Goal: Transaction & Acquisition: Purchase product/service

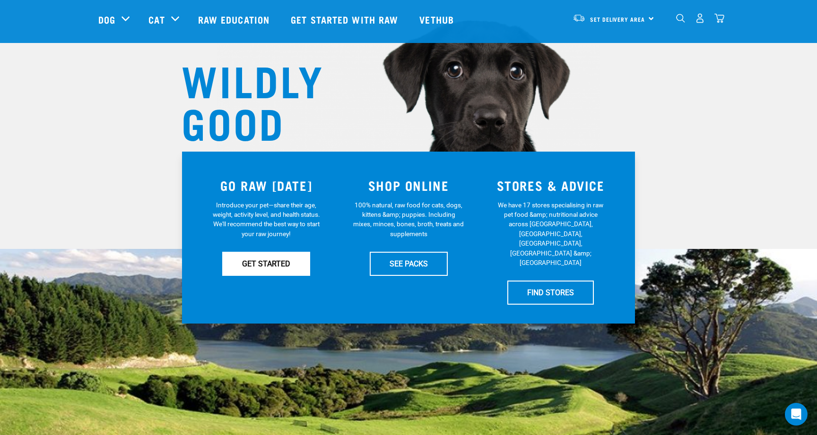
scroll to position [72, 0]
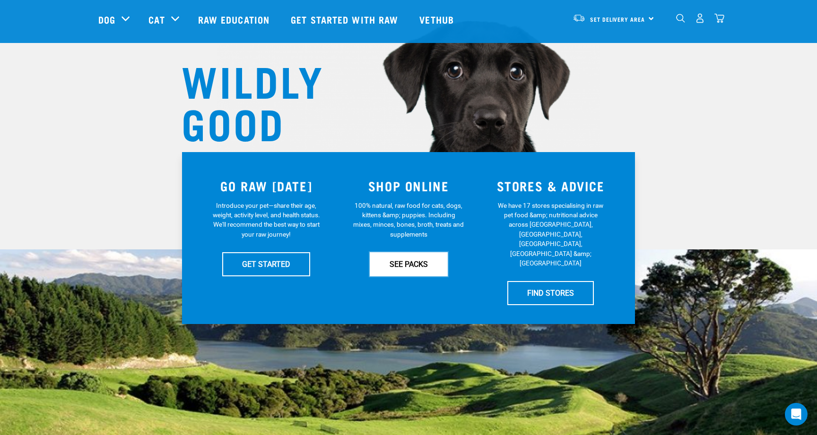
click at [407, 261] on link "SEE PACKS" at bounding box center [409, 264] width 78 height 24
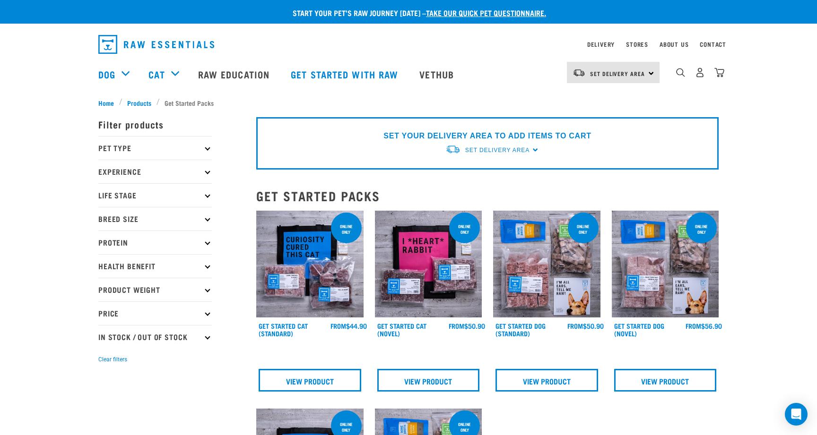
click at [533, 150] on div "SET YOUR DELIVERY AREA TO ADD ITEMS TO CART Set Delivery Area [GEOGRAPHIC_DATA]…" at bounding box center [487, 143] width 462 height 52
click at [534, 149] on div "SET YOUR DELIVERY AREA TO ADD ITEMS TO CART Set Delivery Area [GEOGRAPHIC_DATA]…" at bounding box center [487, 143] width 462 height 52
click at [651, 72] on div "Set Delivery Area North Island South Island" at bounding box center [613, 72] width 93 height 21
click at [614, 97] on link "[GEOGRAPHIC_DATA]" at bounding box center [612, 99] width 91 height 21
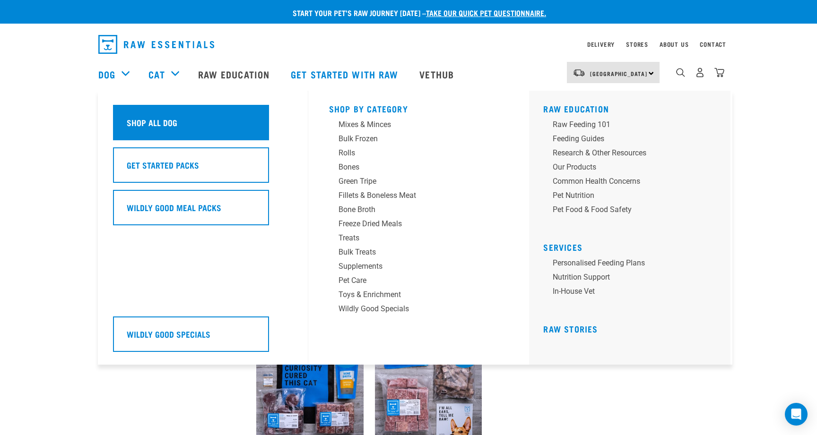
click at [147, 121] on h5 "Shop All Dog" at bounding box center [152, 122] width 51 height 12
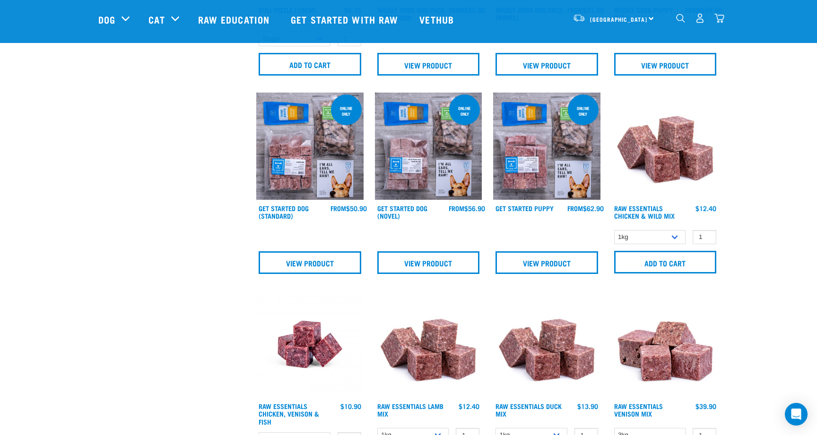
scroll to position [372, 0]
click at [675, 237] on select "1kg 3kg Bulk (10kg)" at bounding box center [650, 237] width 72 height 15
select select "709"
click at [614, 230] on select "1kg 3kg Bulk (10kg)" at bounding box center [650, 237] width 72 height 15
click at [663, 261] on input "Add to cart" at bounding box center [665, 261] width 103 height 23
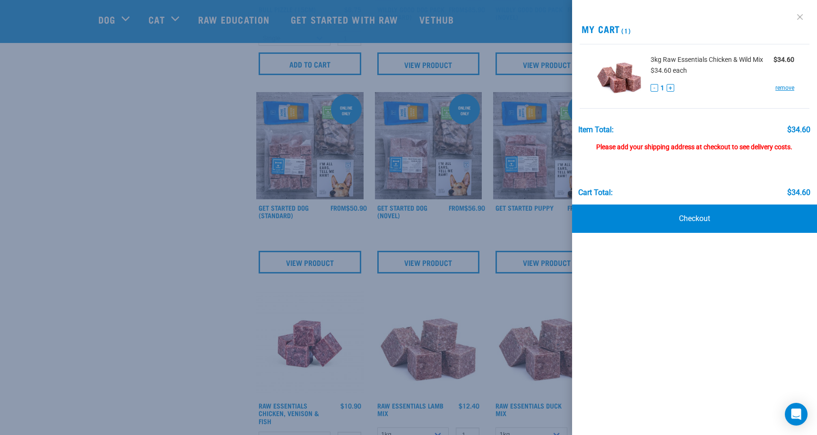
click at [800, 17] on link at bounding box center [799, 16] width 15 height 15
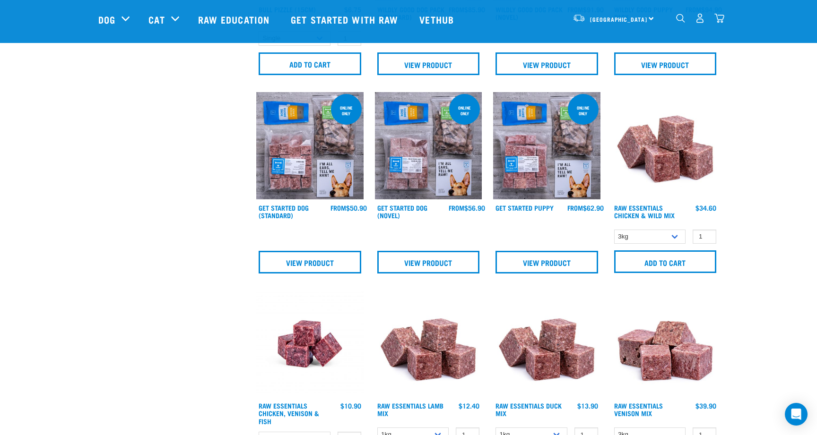
click at [651, 17] on div "North Island North Island South Island" at bounding box center [613, 18] width 93 height 21
click at [611, 43] on link "[GEOGRAPHIC_DATA]" at bounding box center [612, 44] width 91 height 21
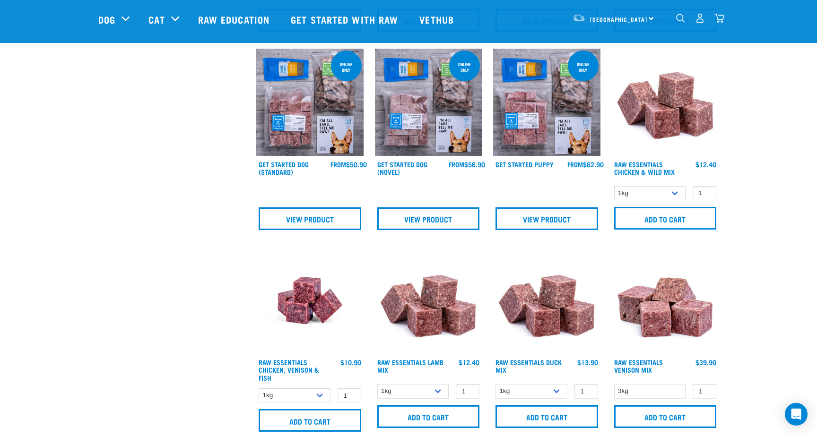
scroll to position [417, 0]
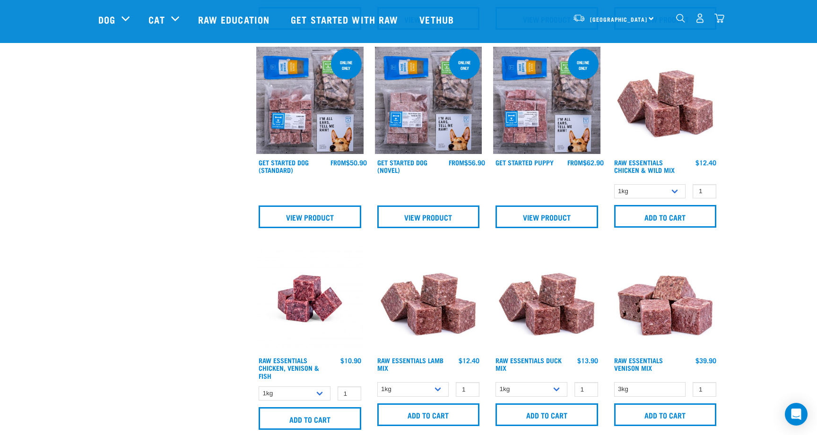
click at [718, 20] on img "dropdown navigation" at bounding box center [719, 18] width 10 height 10
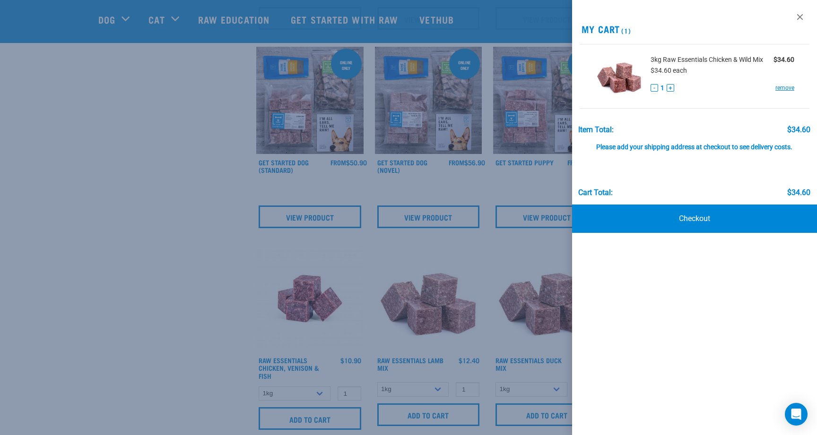
click at [198, 228] on div at bounding box center [408, 217] width 817 height 435
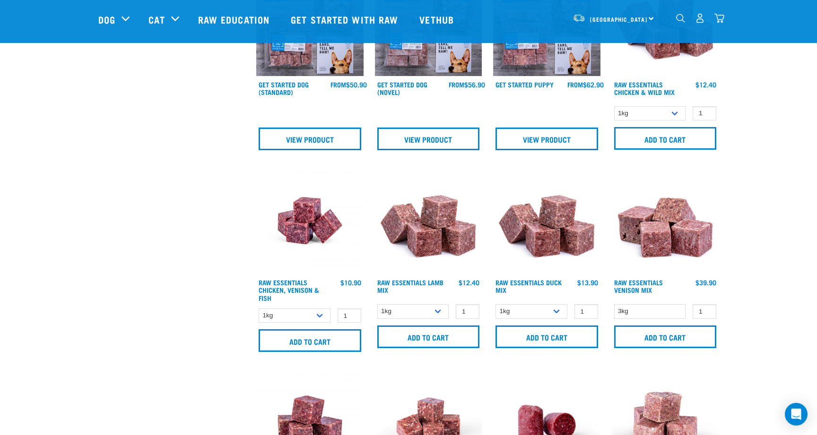
scroll to position [496, 0]
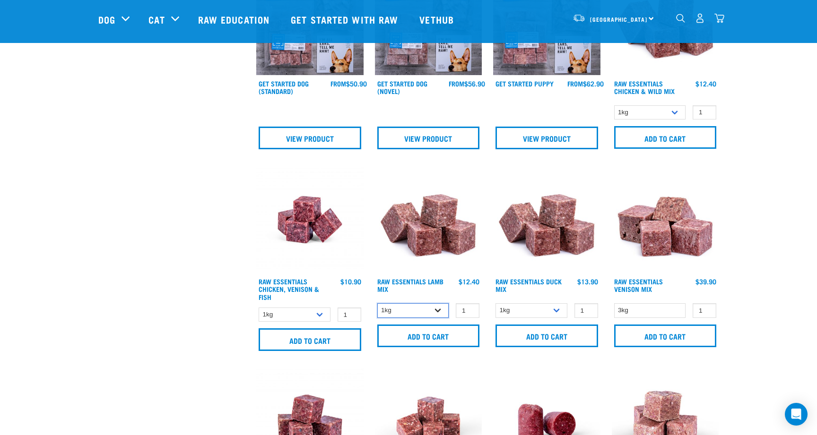
click at [439, 310] on select "1kg 3kg Bulk (10kg)" at bounding box center [413, 310] width 72 height 15
select select "24"
click at [377, 303] on select "1kg 3kg Bulk (10kg)" at bounding box center [413, 310] width 72 height 15
click at [430, 336] on input "Add to cart" at bounding box center [428, 336] width 103 height 23
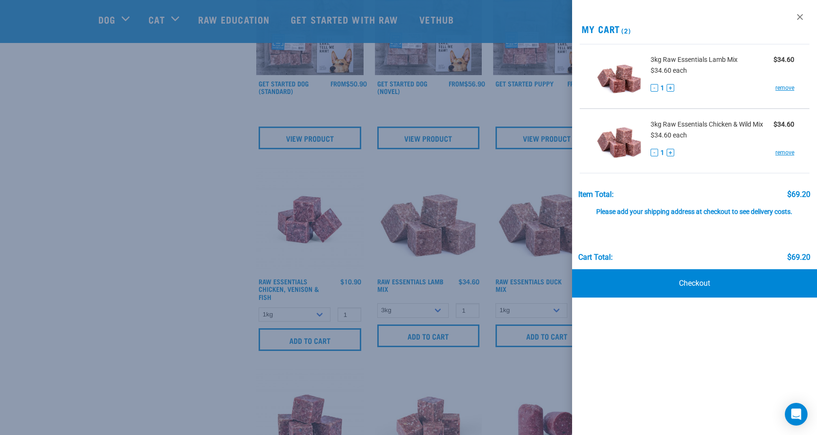
click at [186, 226] on div at bounding box center [408, 217] width 817 height 435
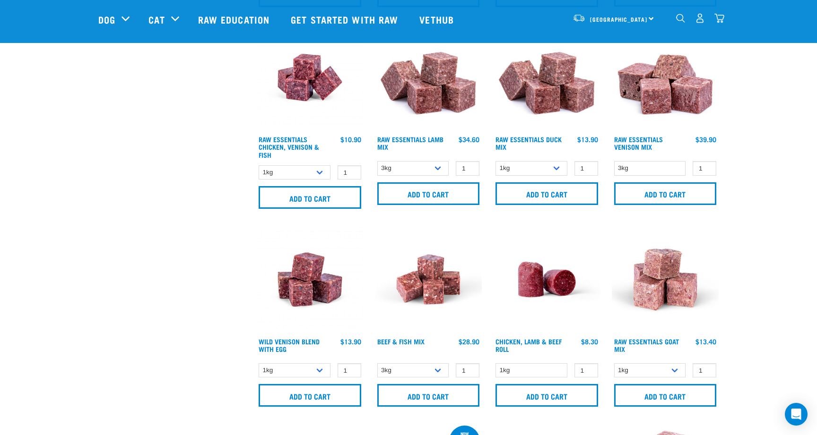
scroll to position [639, 0]
click at [320, 369] on select "1kg 3kg Bulk (10kg)" at bounding box center [294, 370] width 72 height 15
click at [258, 363] on select "1kg 3kg Bulk (10kg)" at bounding box center [294, 370] width 72 height 15
type input "2"
click at [352, 367] on input "2" at bounding box center [349, 370] width 24 height 15
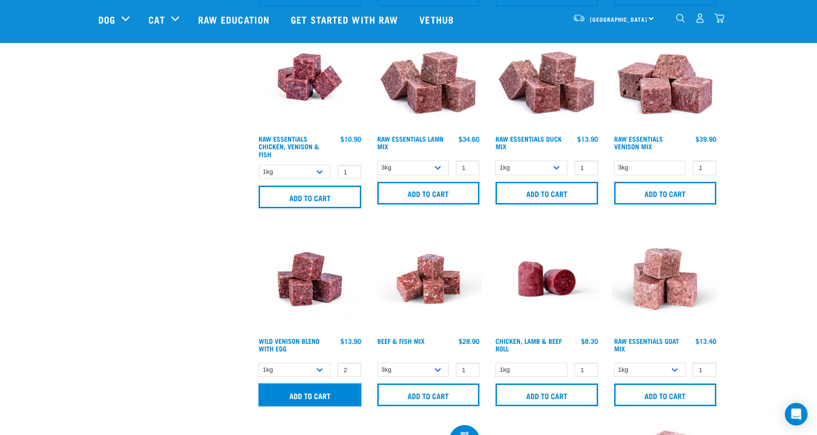
click at [312, 394] on input "Add to cart" at bounding box center [309, 395] width 103 height 23
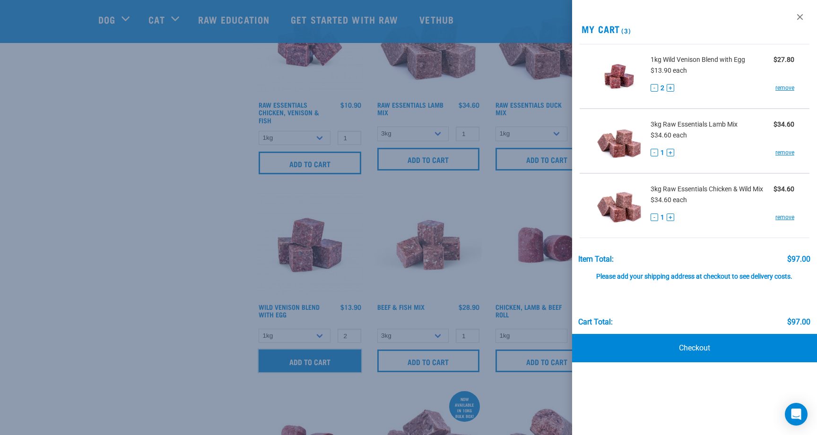
scroll to position [678, 0]
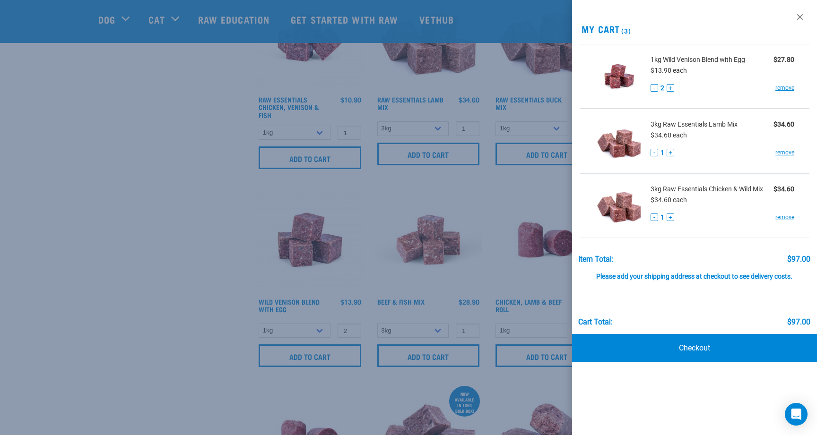
click at [210, 278] on div at bounding box center [408, 217] width 817 height 435
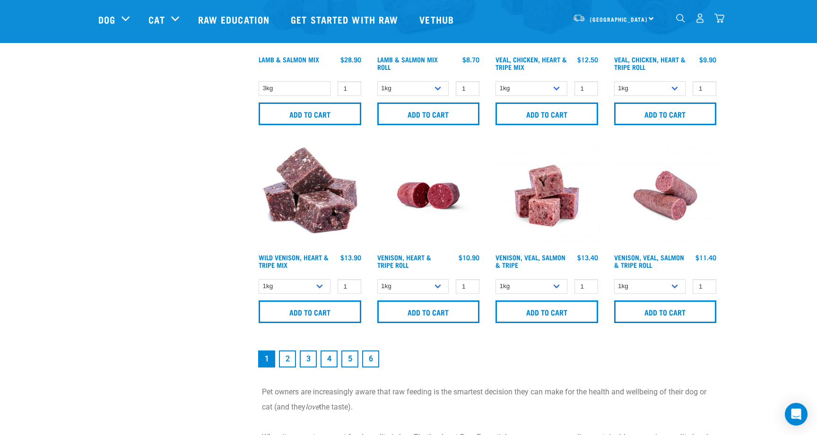
scroll to position [1314, 0]
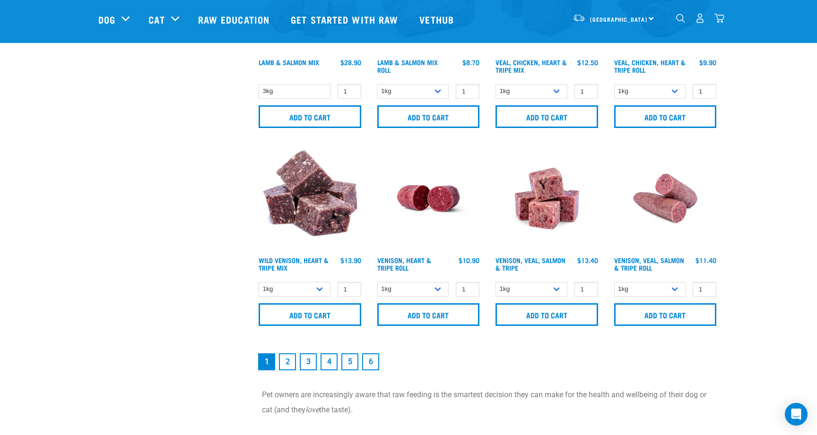
click at [287, 361] on link "2" at bounding box center [287, 361] width 17 height 17
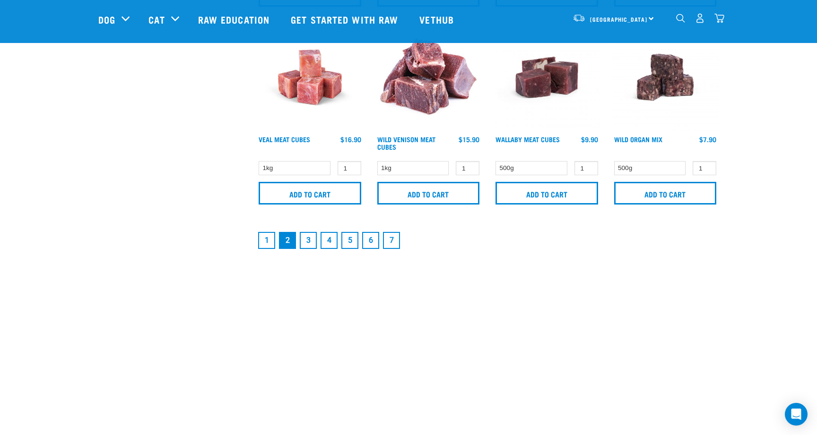
scroll to position [1442, 0]
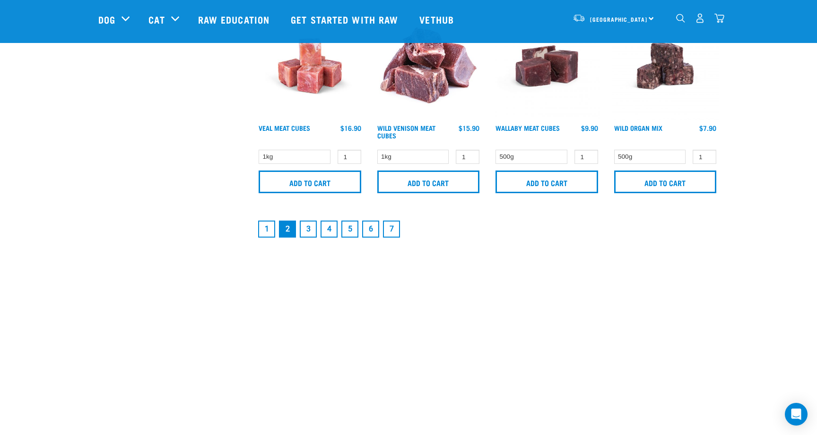
click at [309, 229] on link "3" at bounding box center [308, 229] width 17 height 17
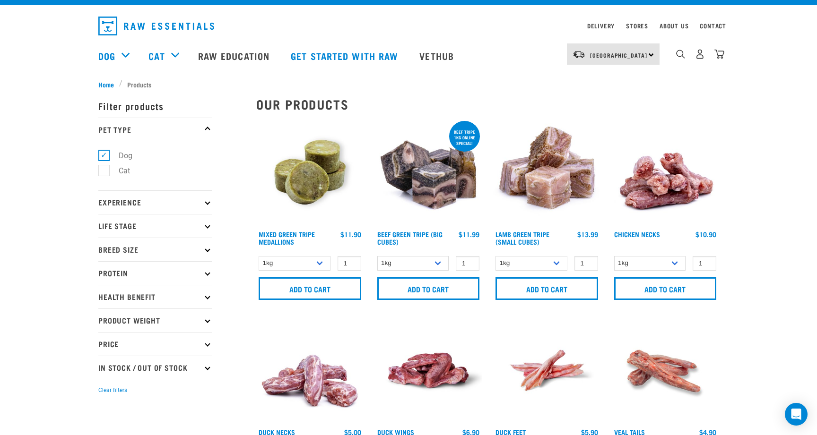
scroll to position [18, 0]
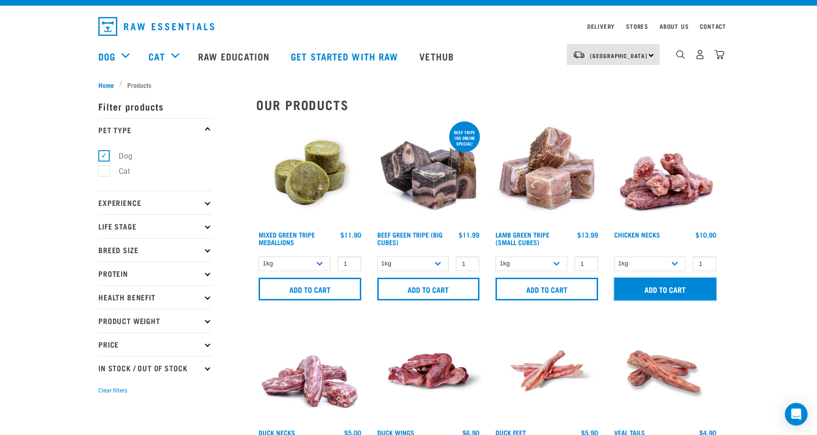
click at [671, 288] on input "Add to cart" at bounding box center [665, 289] width 103 height 23
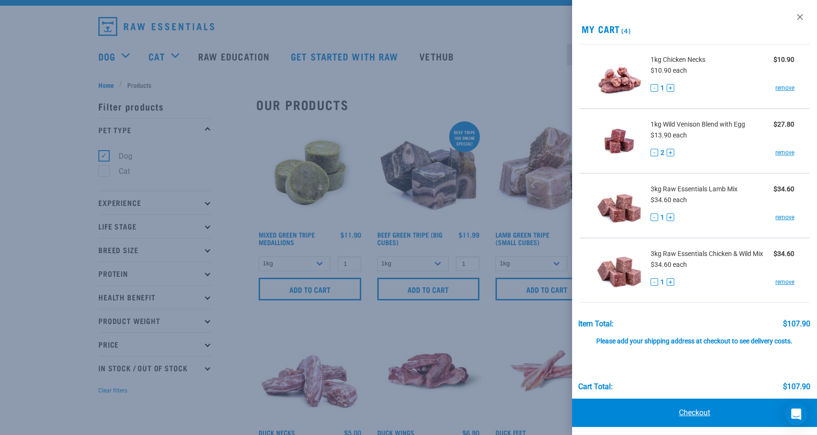
click at [689, 413] on link "Checkout" at bounding box center [694, 413] width 245 height 28
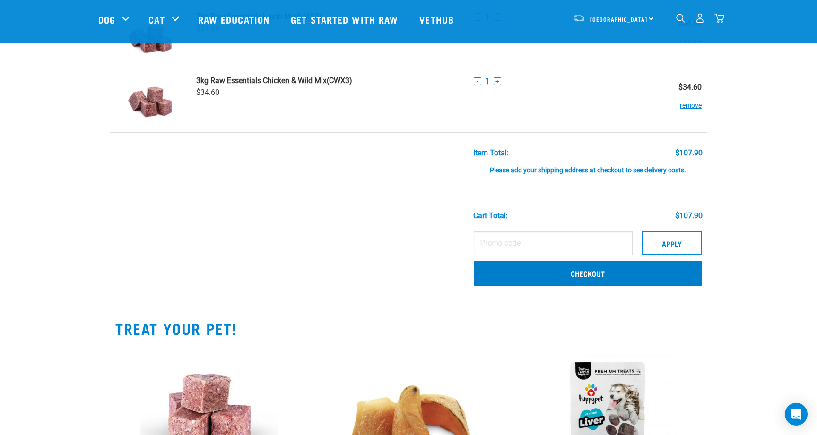
scroll to position [198, 0]
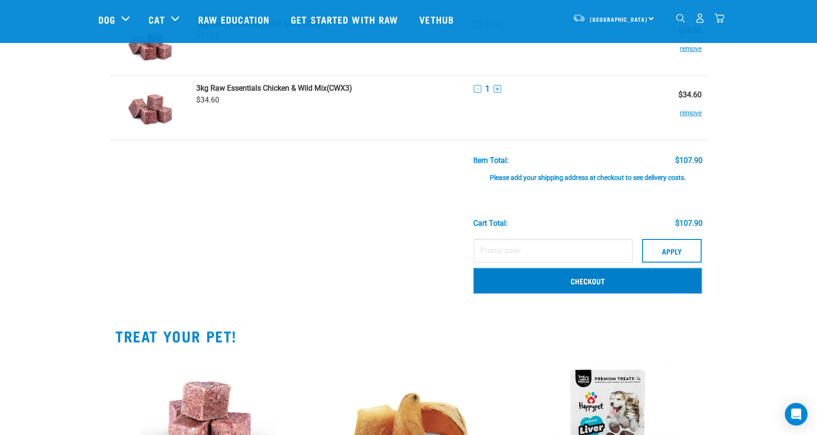
click at [594, 281] on link "Checkout" at bounding box center [587, 280] width 228 height 25
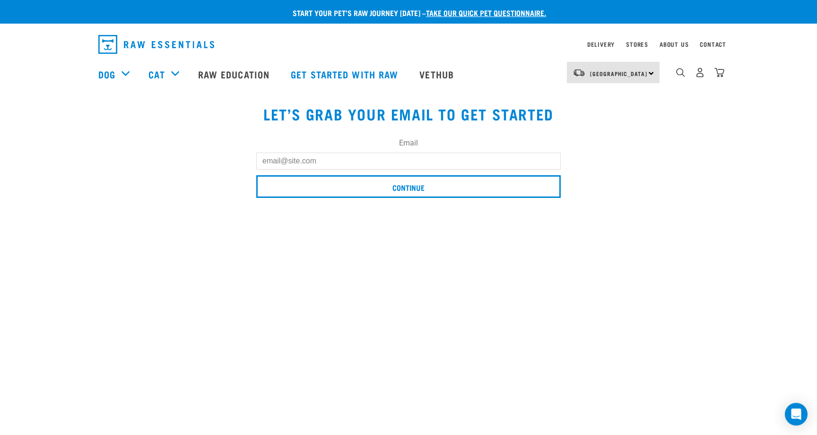
click at [273, 161] on input "Email" at bounding box center [408, 161] width 304 height 17
type input "[PERSON_NAME][EMAIL_ADDRESS][DOMAIN_NAME]"
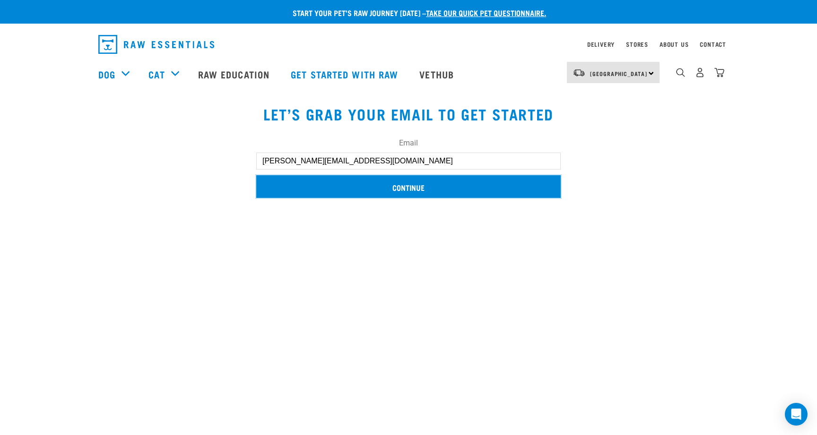
click at [415, 187] on input "Continue" at bounding box center [408, 186] width 304 height 23
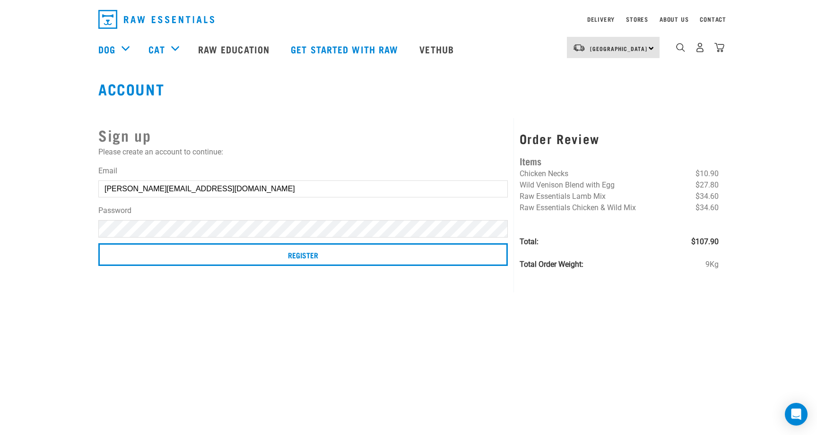
scroll to position [16, 0]
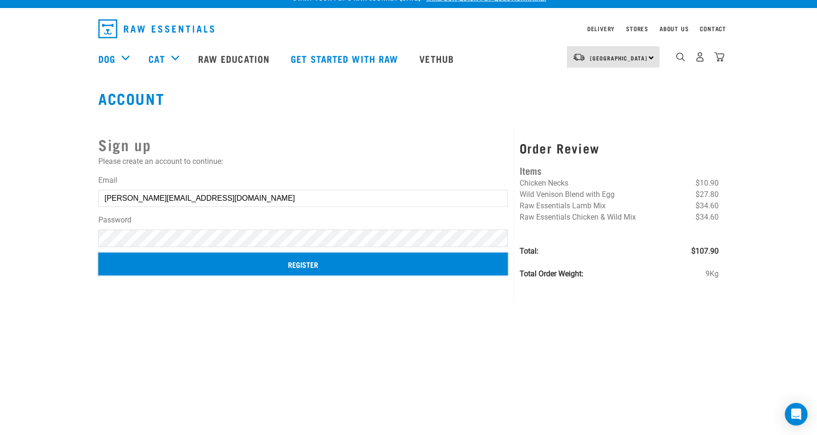
click at [310, 262] on input "Register" at bounding box center [302, 264] width 409 height 23
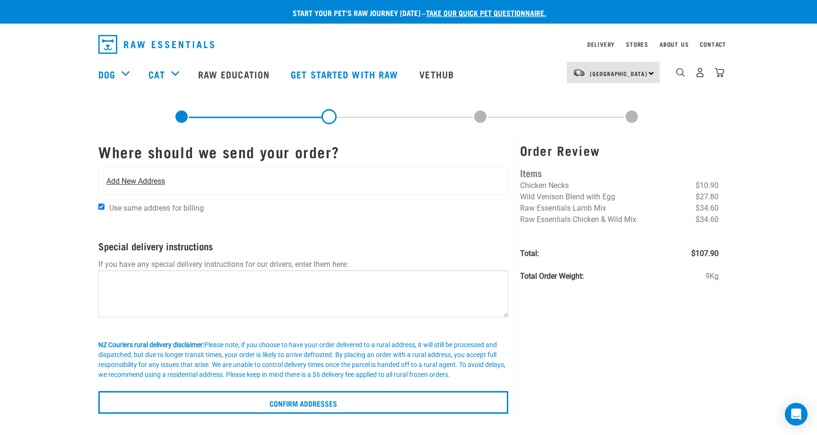
click at [123, 180] on span "Add New Address" at bounding box center [135, 181] width 59 height 11
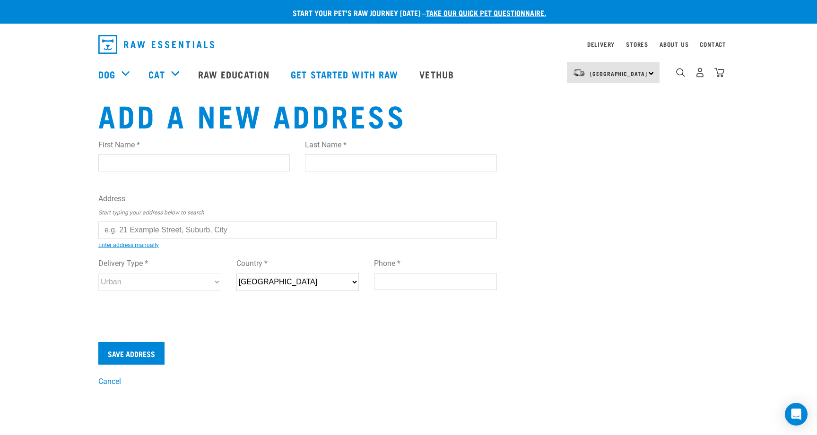
click at [118, 162] on input "First Name *" at bounding box center [193, 163] width 191 height 17
type input "Julie"
type input "Haak"
type input "[STREET_ADDRESS]"
type input "Waikato"
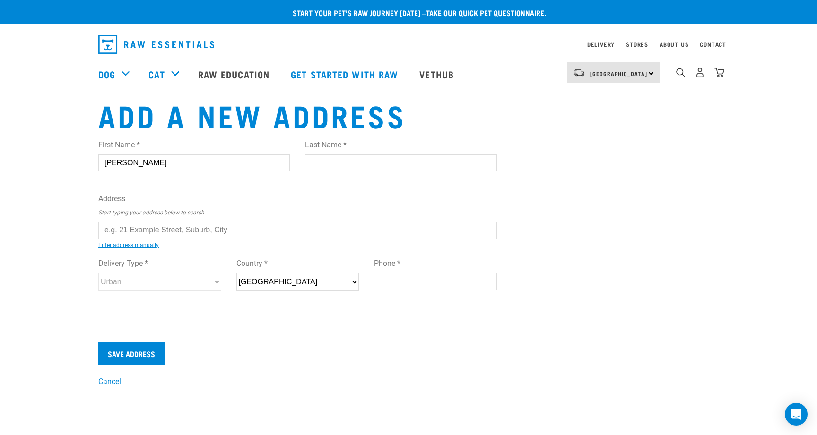
type input "WHANGAMATA"
type input "3620"
type input "021771352"
click at [116, 229] on input "text" at bounding box center [297, 230] width 398 height 17
click at [128, 249] on div "First Name * Julie Last Name * Haak Address Start typing your address below to …" at bounding box center [297, 224] width 398 height 185
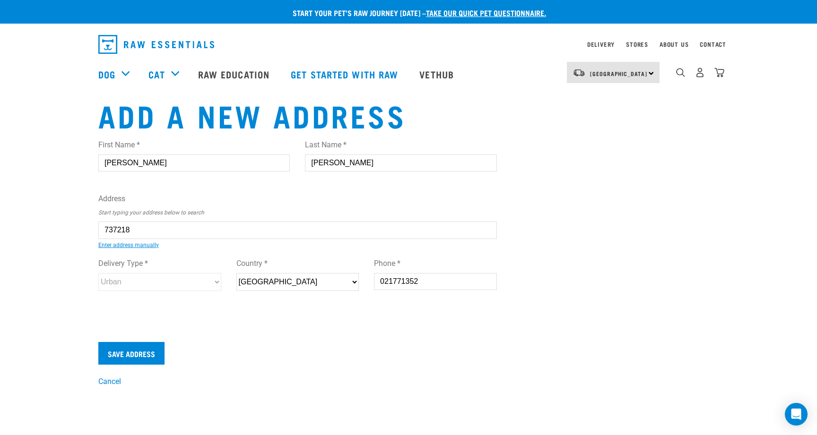
type input "133A Tangaroa Road, Whangamatā 3620"
type input "Whangamatā"
type input "Waikato"
select select "WKO"
select select "Urban"
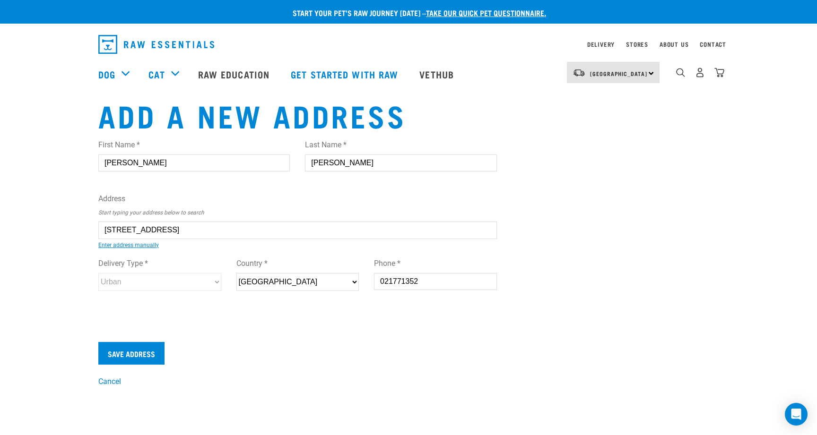
type input "133A Tangaroa Road, Whangamatā 3620"
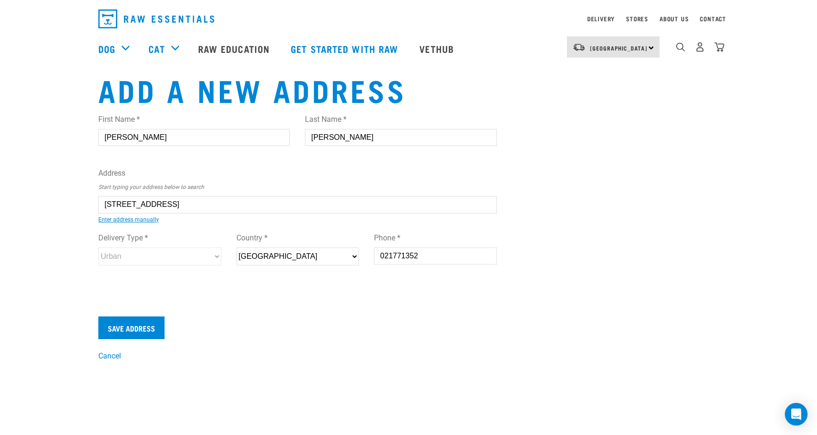
scroll to position [26, 0]
click at [128, 327] on input "Save Address" at bounding box center [131, 327] width 66 height 23
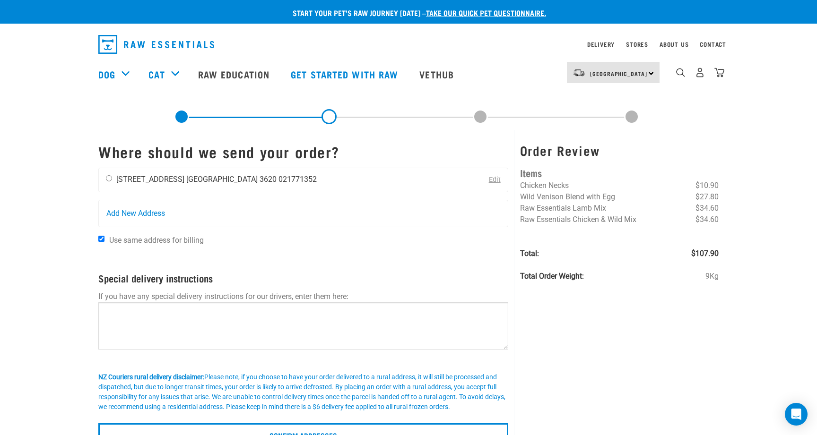
click at [110, 179] on input "radio" at bounding box center [109, 178] width 6 height 6
radio input "true"
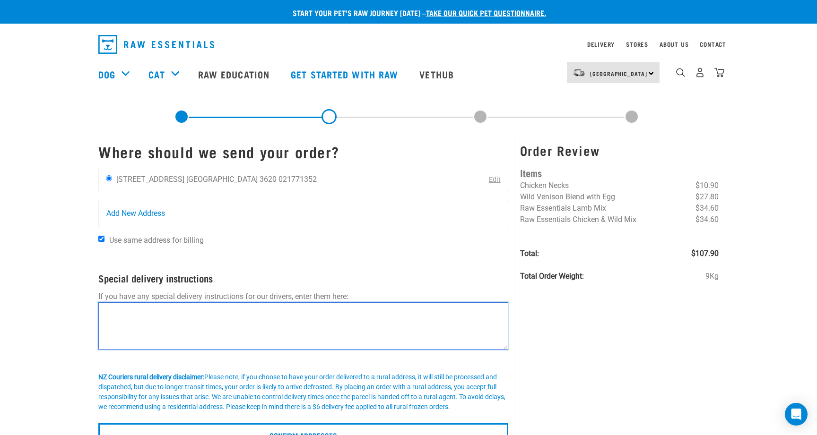
click at [110, 312] on textarea at bounding box center [303, 325] width 410 height 47
type textarea "If not home please leave package under chair by front door"
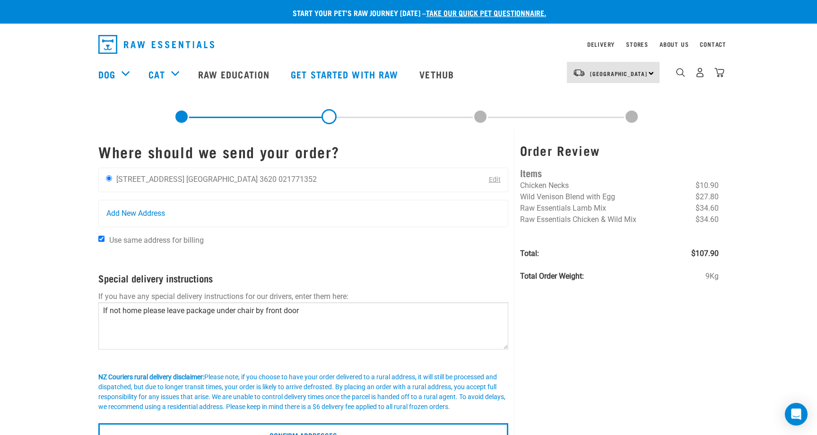
click at [495, 180] on link "Edit" at bounding box center [495, 180] width 12 height 8
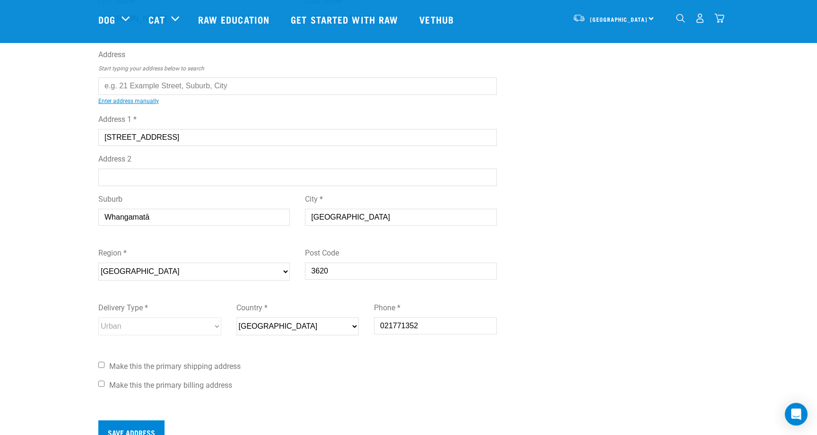
scroll to position [78, 0]
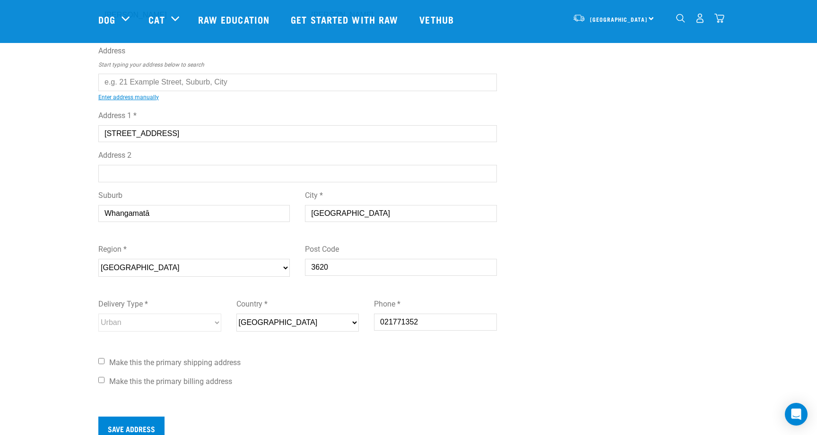
click at [122, 177] on input "Address 2" at bounding box center [297, 173] width 398 height 17
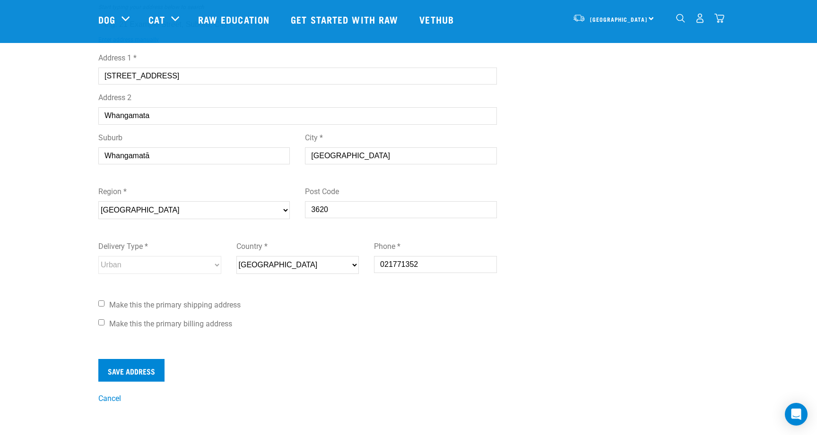
scroll to position [138, 0]
type input "Whangamata"
click at [123, 368] on input "Save Address" at bounding box center [131, 369] width 66 height 23
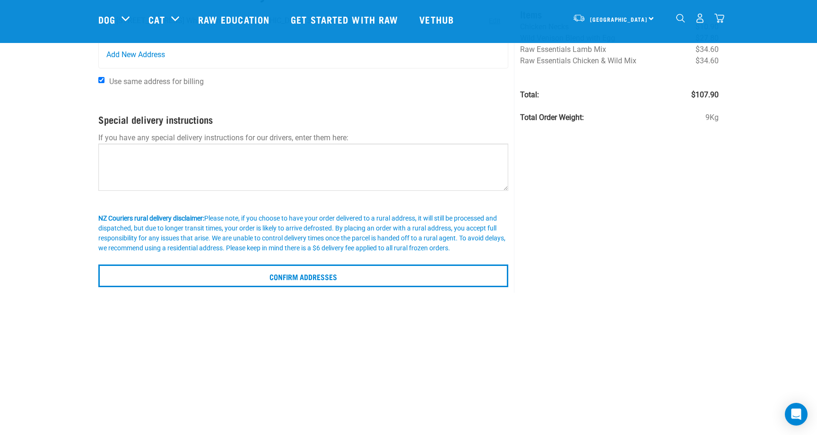
scroll to position [99, 0]
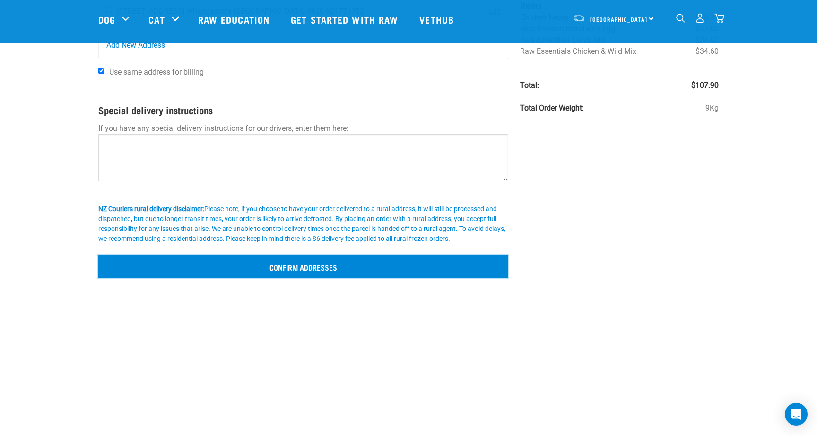
click at [297, 267] on input "Confirm addresses" at bounding box center [303, 266] width 410 height 23
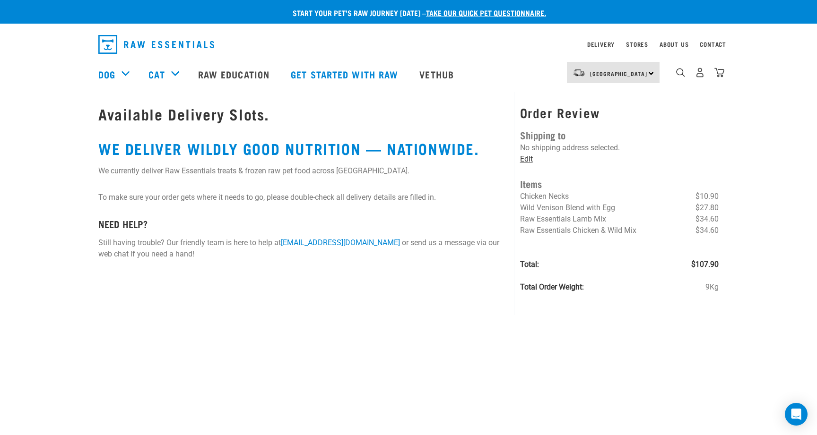
click at [524, 158] on link "Edit" at bounding box center [526, 159] width 13 height 9
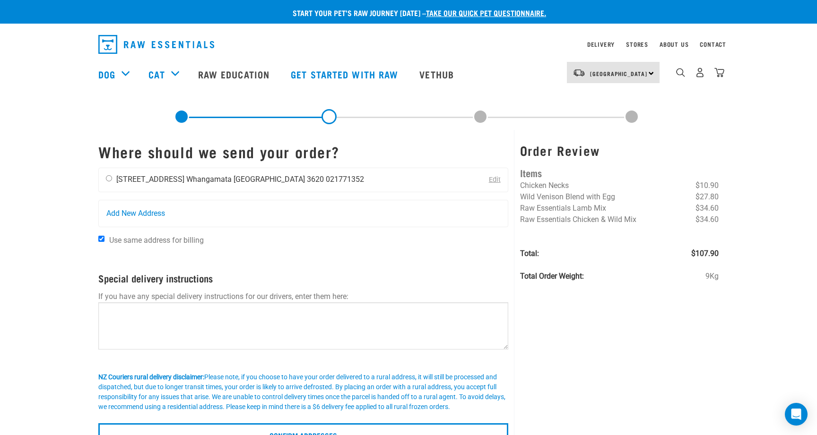
click at [109, 179] on input "radio" at bounding box center [109, 178] width 6 height 6
radio input "true"
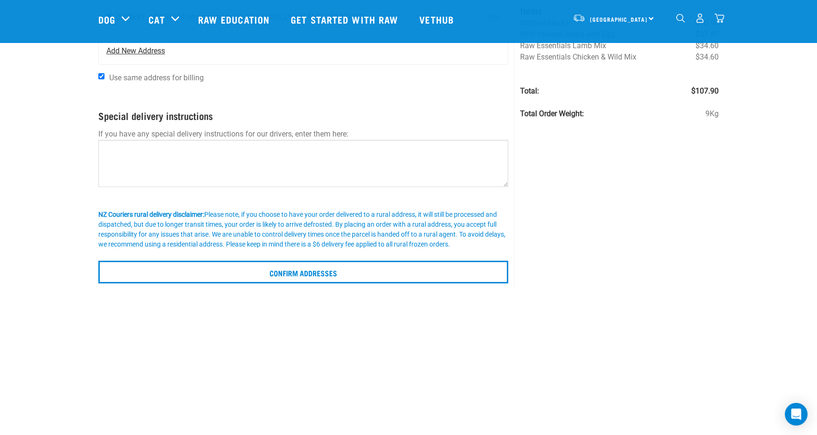
scroll to position [103, 0]
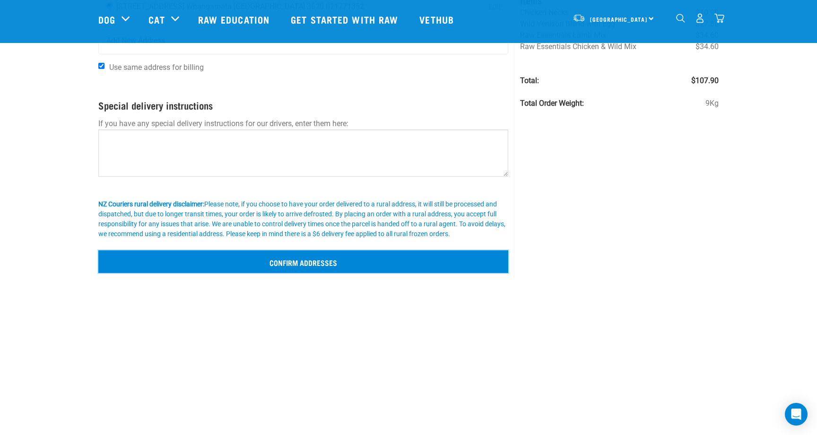
click at [295, 262] on input "Confirm addresses" at bounding box center [303, 261] width 410 height 23
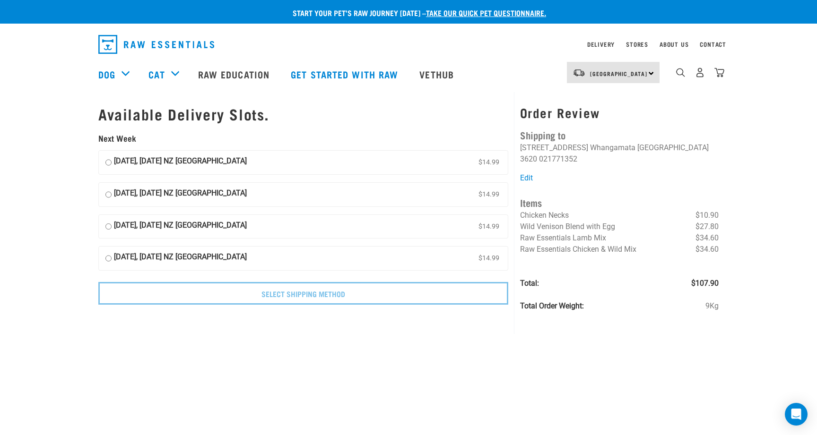
click at [108, 163] on input "30 September, Tuesday NZ Couriers North Island $14.99" at bounding box center [108, 162] width 6 height 14
radio input "true"
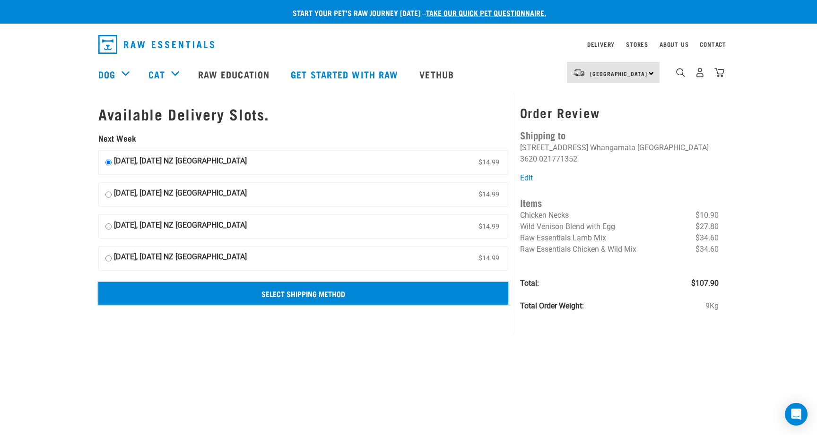
click at [296, 294] on input "Select Shipping Method" at bounding box center [303, 293] width 410 height 23
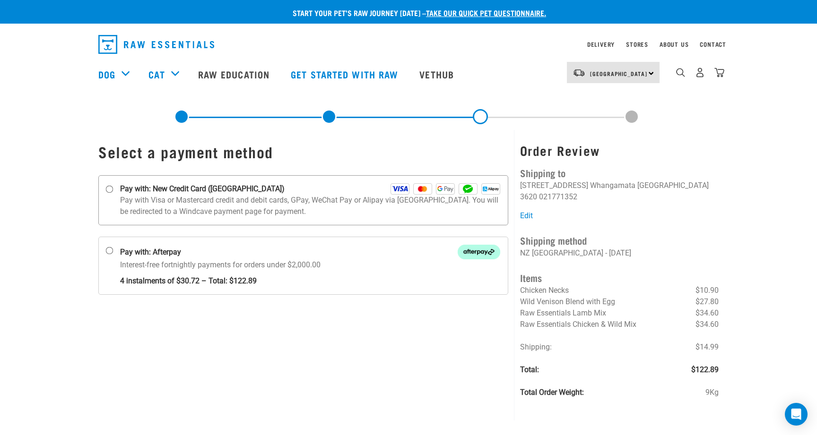
click at [109, 189] on input "Pay with: New Credit Card ([GEOGRAPHIC_DATA])" at bounding box center [110, 190] width 8 height 8
radio input "true"
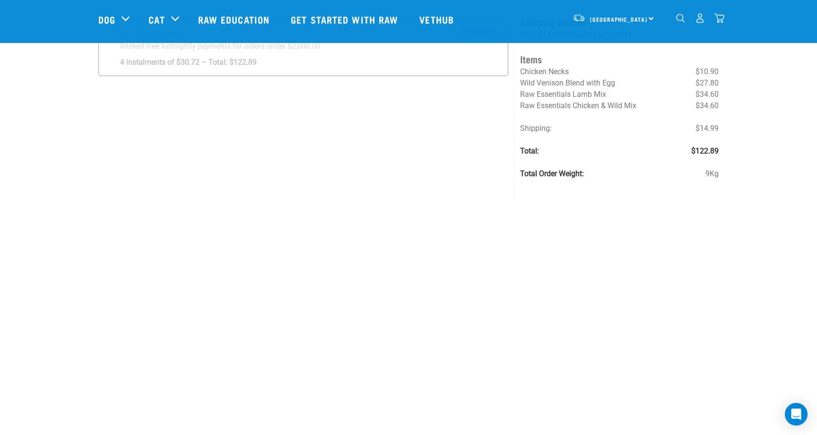
scroll to position [153, 0]
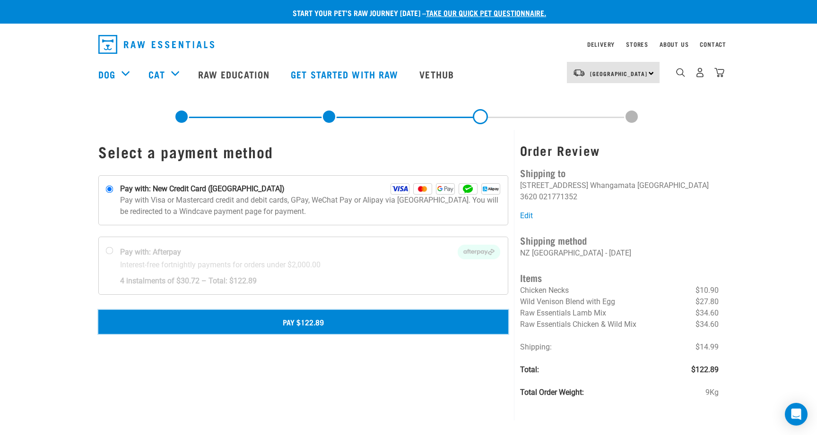
click at [303, 323] on button "Pay $122.89" at bounding box center [303, 322] width 410 height 24
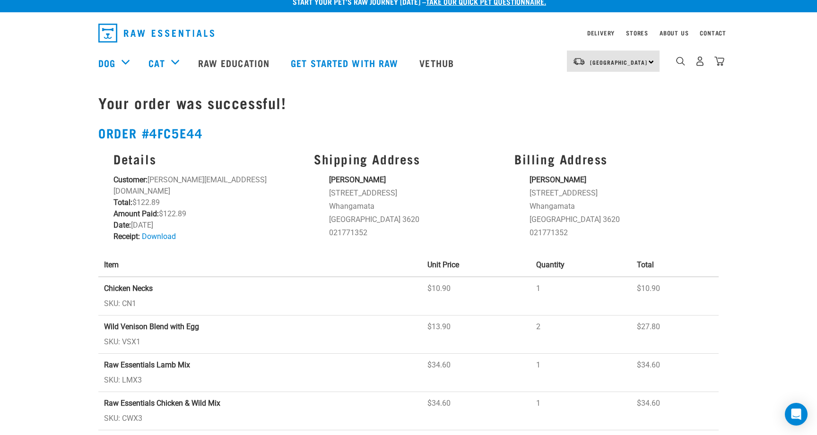
scroll to position [12, 0]
